Goal: Find specific page/section: Find specific page/section

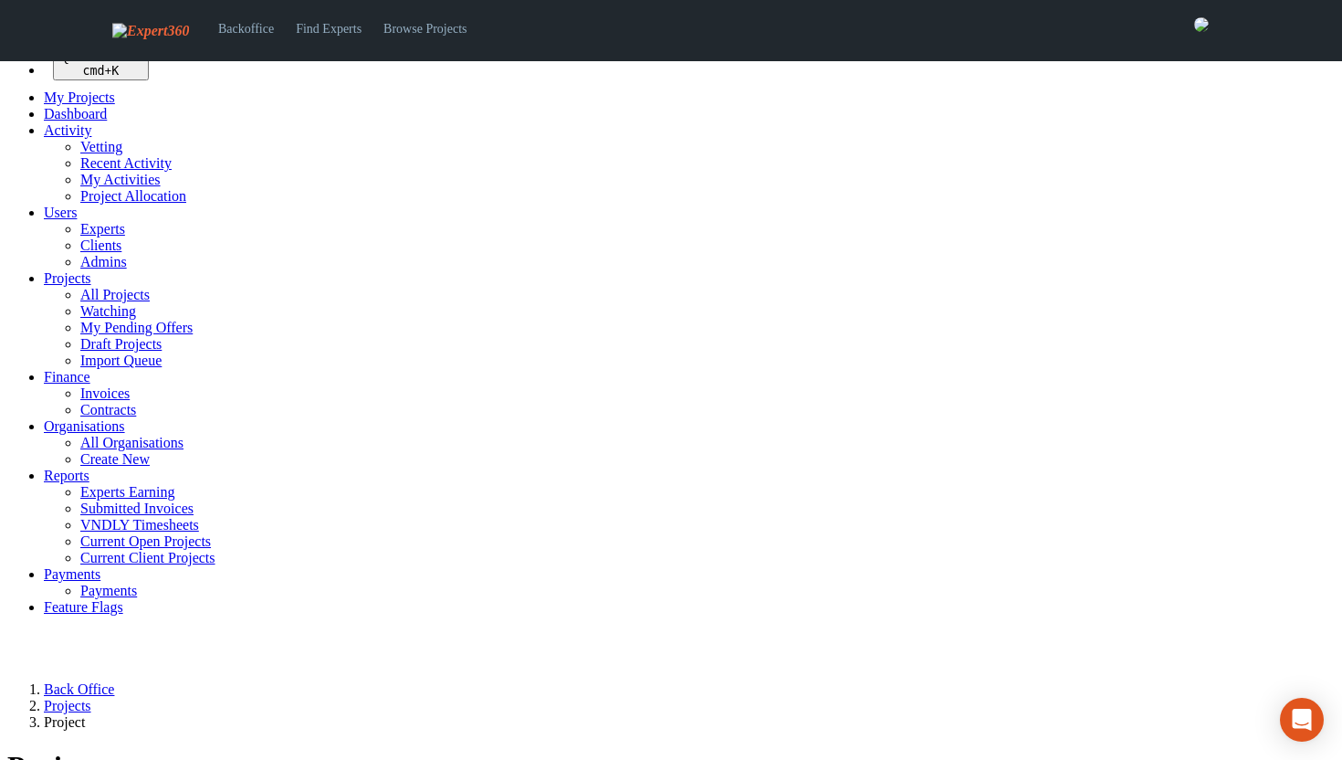
select select
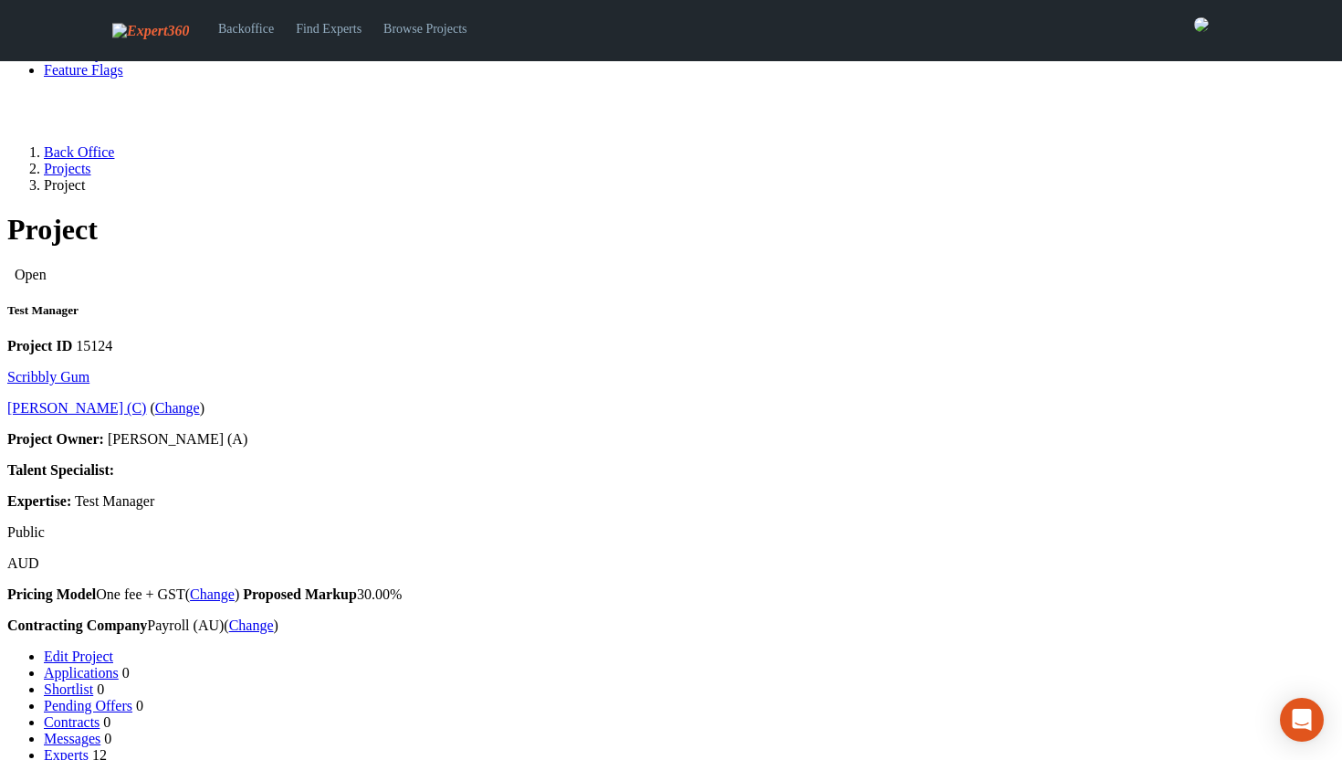
scroll to position [535, 0]
click at [89, 749] on link "Experts" at bounding box center [66, 757] width 45 height 16
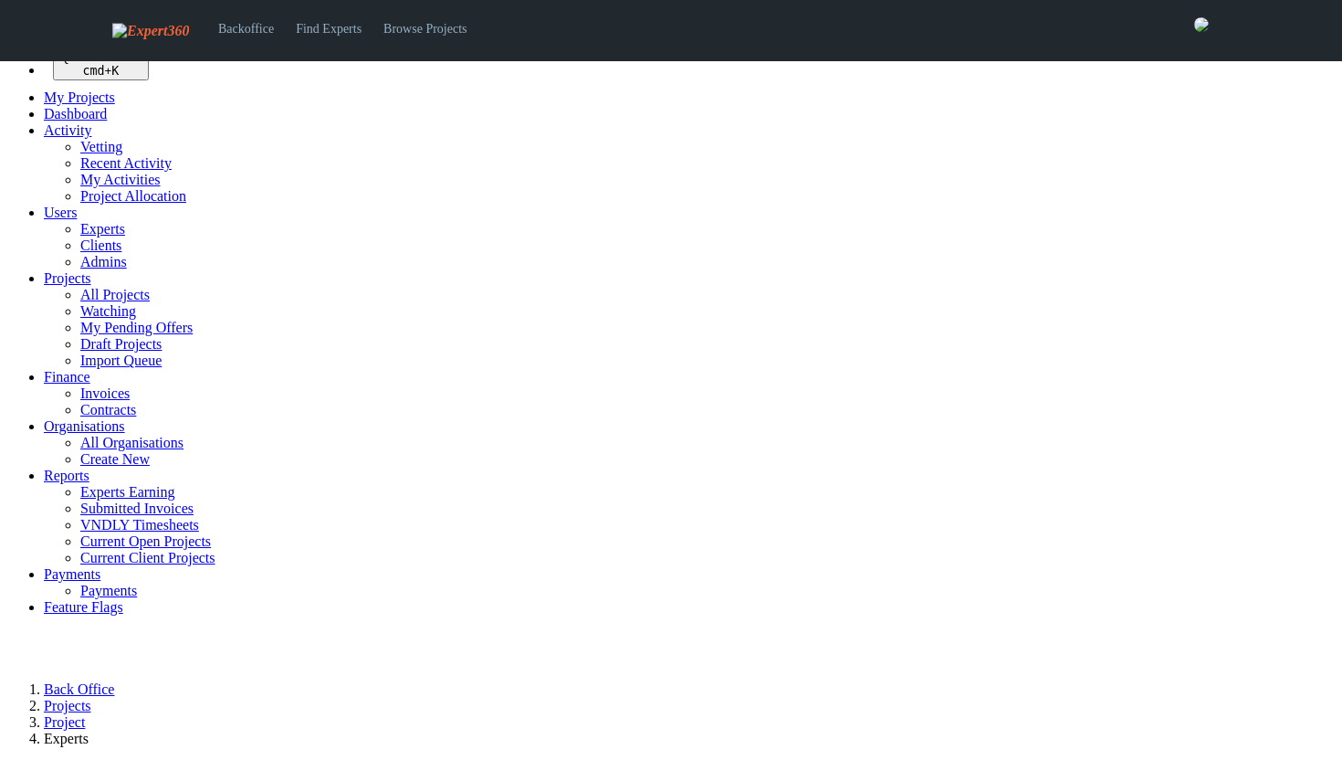
select select
select select "***"
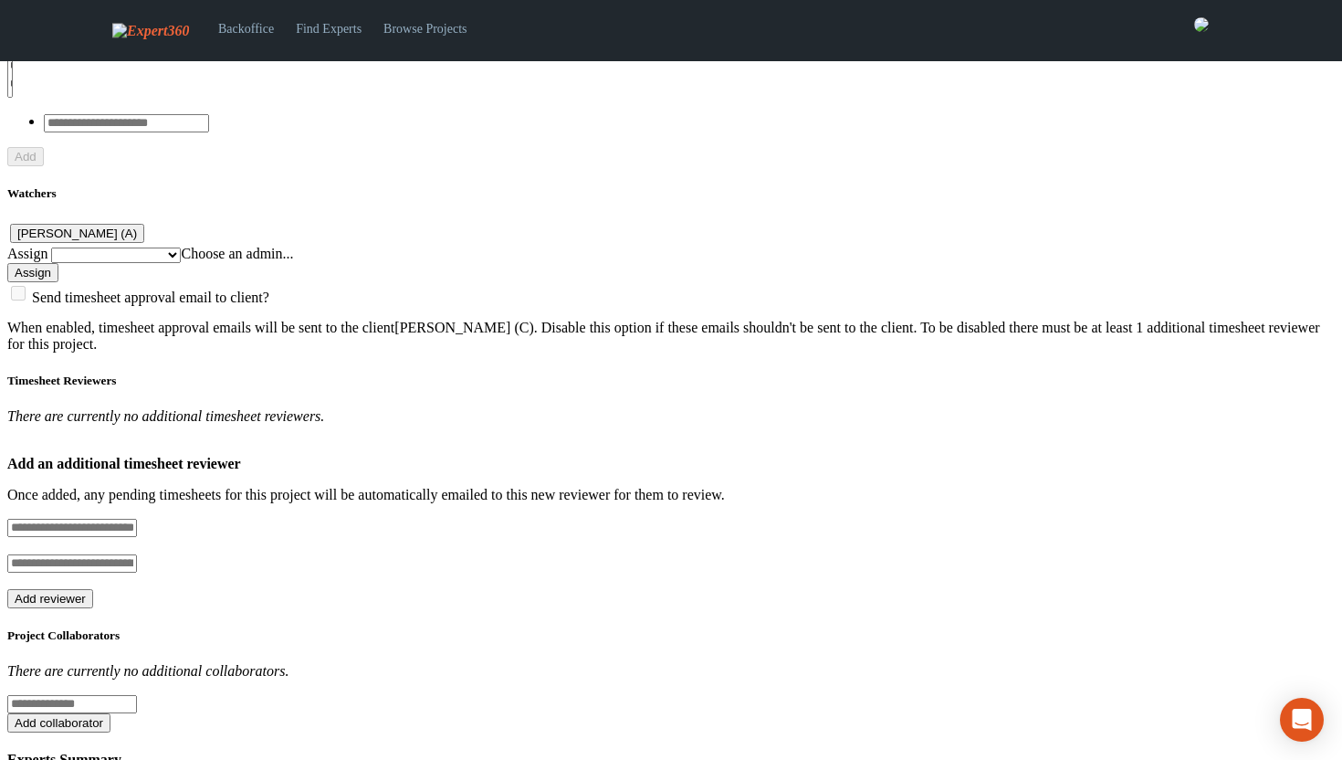
scroll to position [0, 35]
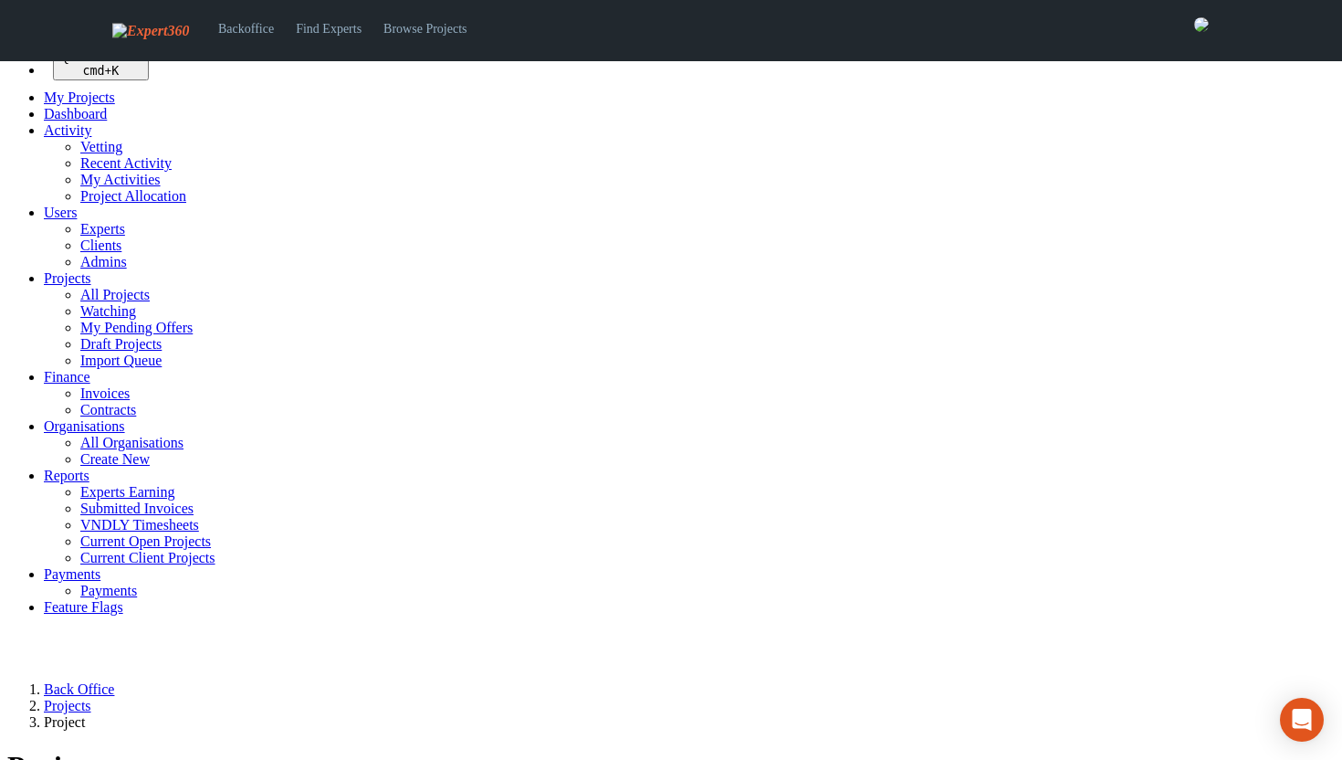
select select
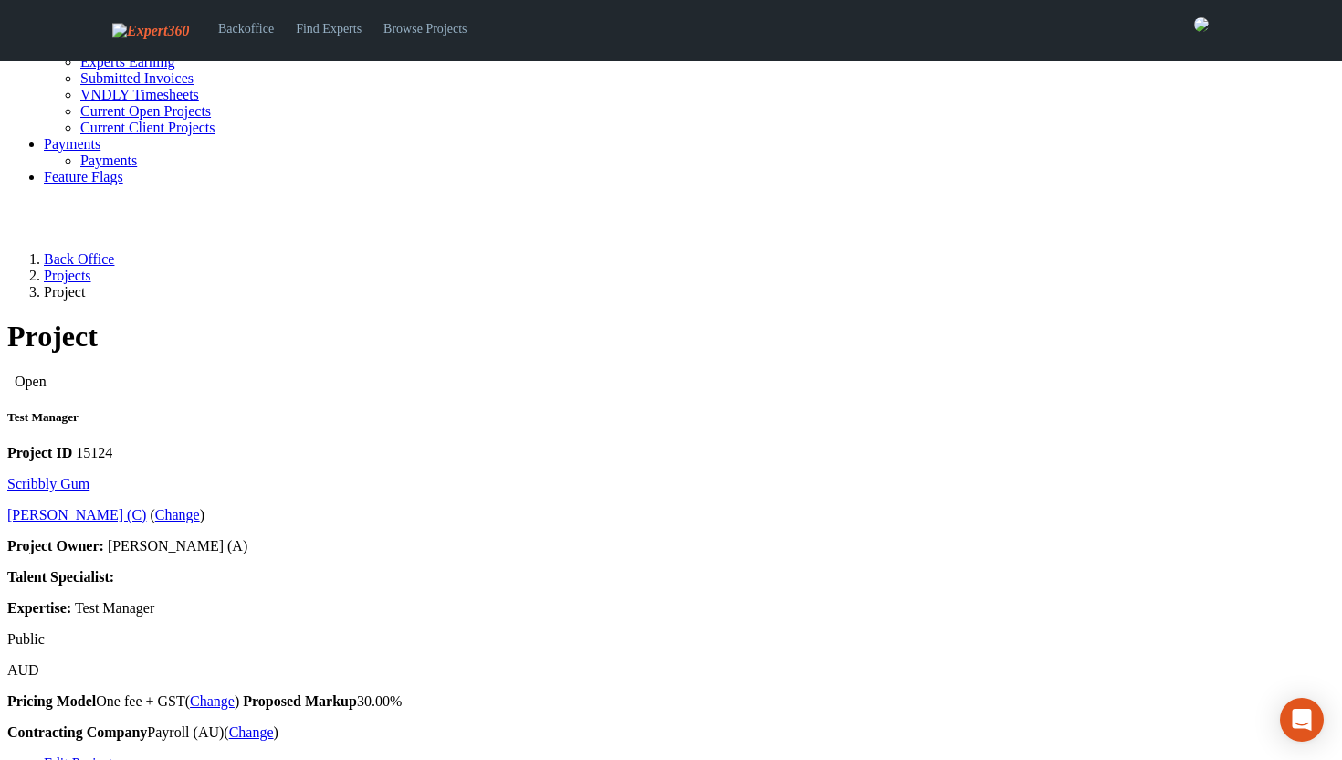
scroll to position [434, 0]
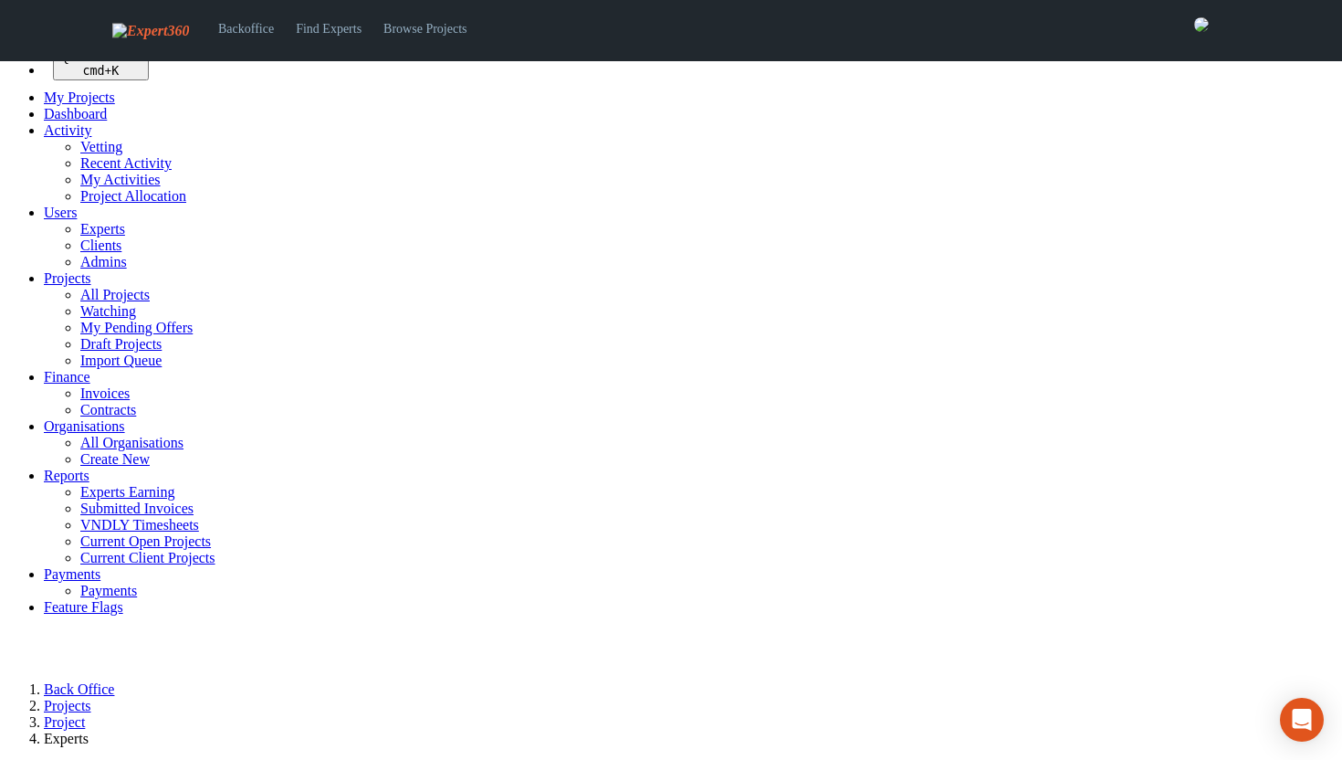
select select
